Goal: Obtain resource: Obtain resource

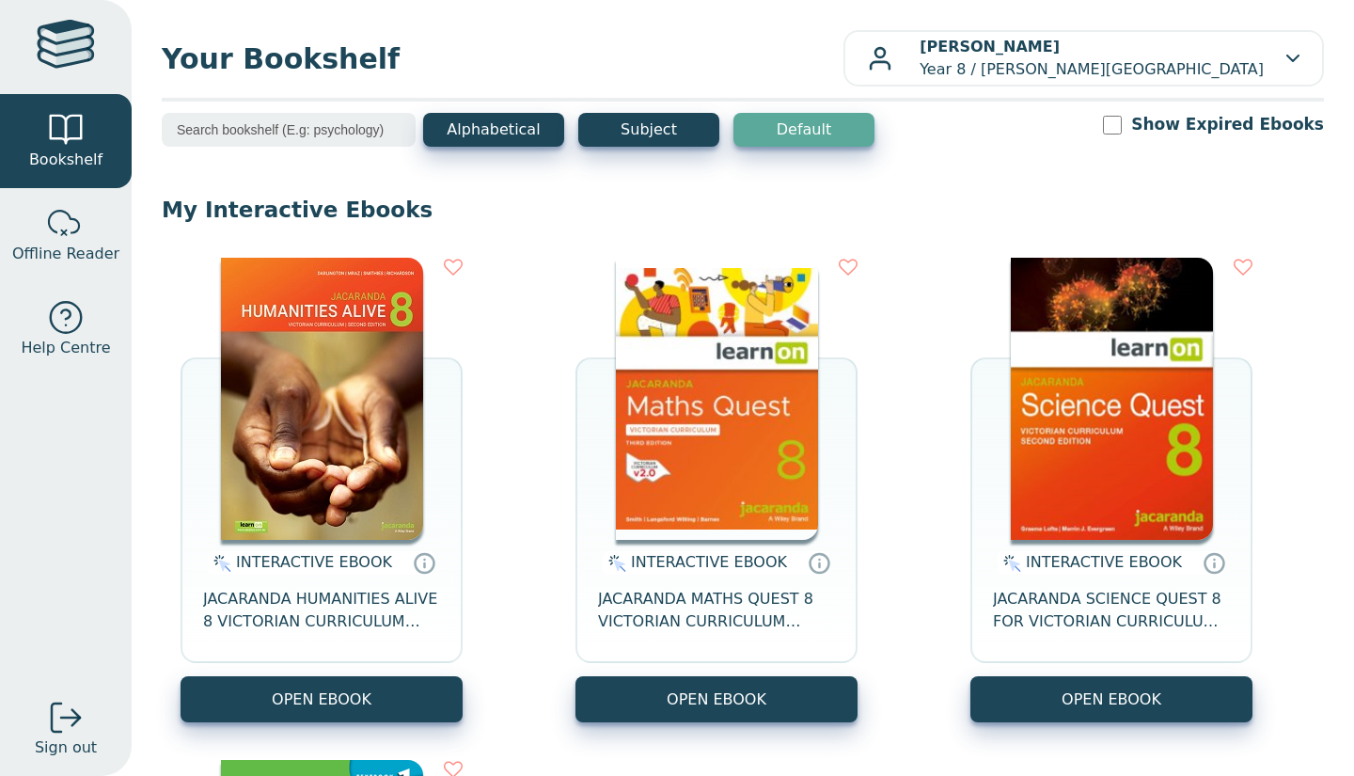
click at [744, 704] on button "OPEN EBOOK" at bounding box center [717, 699] width 282 height 46
click at [758, 698] on button "OPEN EBOOK" at bounding box center [717, 699] width 282 height 46
click at [763, 686] on button "OPEN EBOOK" at bounding box center [717, 699] width 282 height 46
click at [779, 686] on button "OPEN EBOOK" at bounding box center [717, 699] width 282 height 46
